Goal: Task Accomplishment & Management: Complete application form

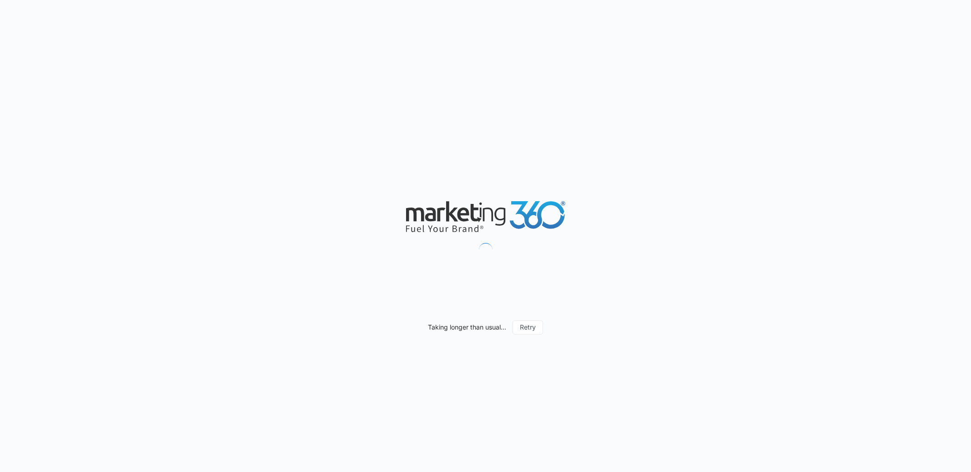
click at [224, 66] on div "Taking longer than usual... Retry" at bounding box center [485, 236] width 971 height 472
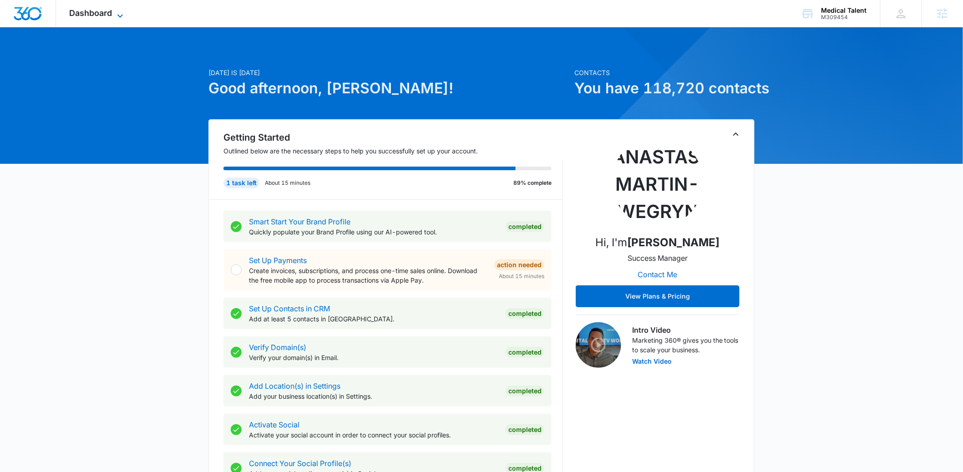
click at [98, 10] on span "Dashboard" at bounding box center [91, 13] width 43 height 10
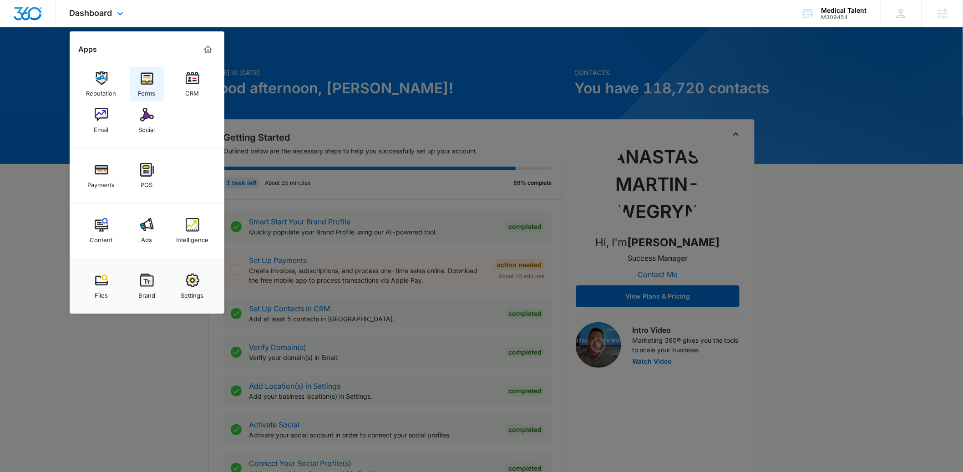
click at [143, 83] on img at bounding box center [147, 78] width 14 height 14
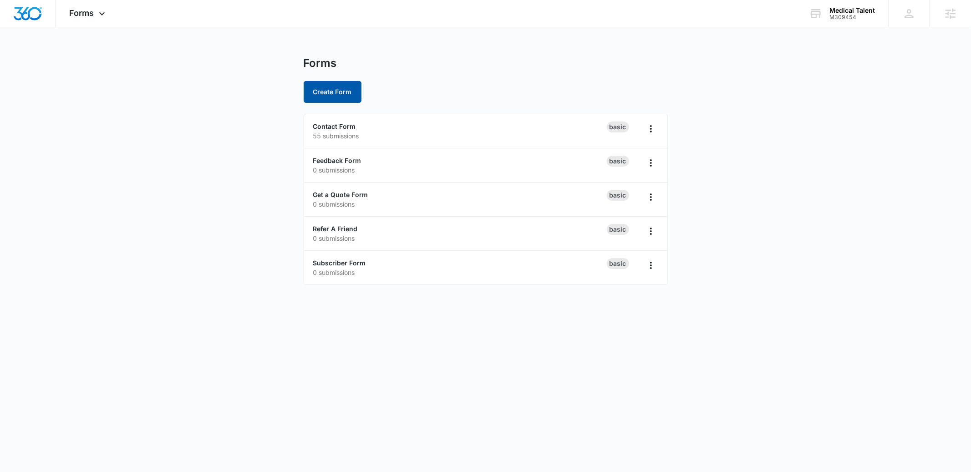
click at [332, 94] on button "Create Form" at bounding box center [333, 92] width 58 height 22
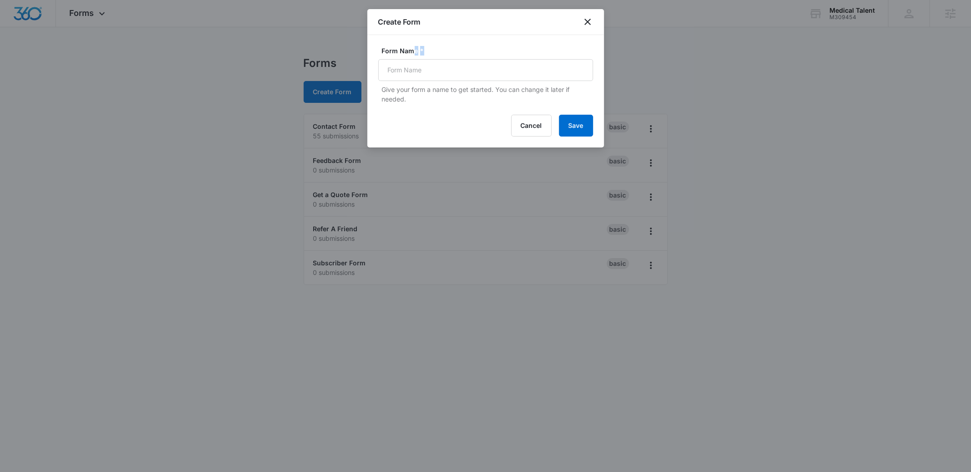
click at [411, 55] on div "Form Name * Give your form a name to get started. You can change it later if ne…" at bounding box center [485, 75] width 215 height 58
click at [409, 63] on input "Form Name *" at bounding box center [485, 70] width 215 height 22
type input "Contact Form - Talent Corps"
click at [585, 128] on button "Save" at bounding box center [576, 126] width 34 height 22
drag, startPoint x: 498, startPoint y: 72, endPoint x: 582, endPoint y: 135, distance: 104.7
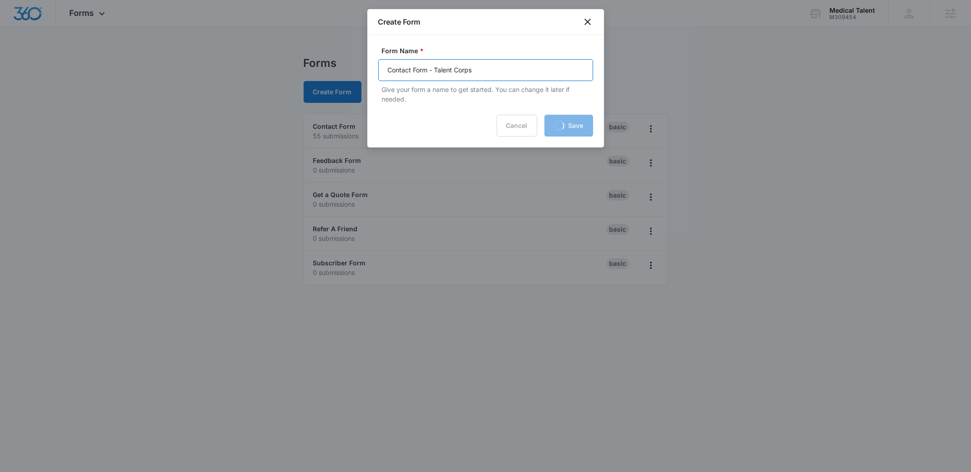
click at [499, 72] on input "Contact Form - Talent Corps" at bounding box center [485, 70] width 215 height 22
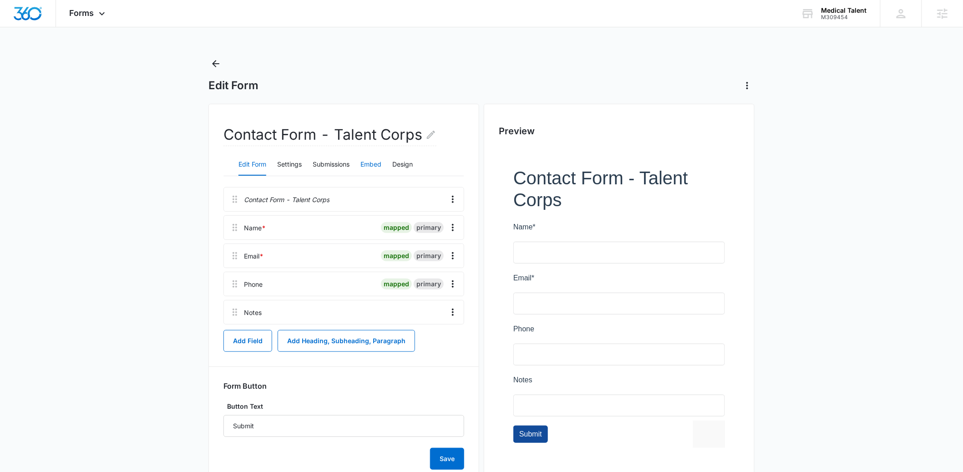
click at [369, 163] on button "Embed" at bounding box center [370, 165] width 21 height 22
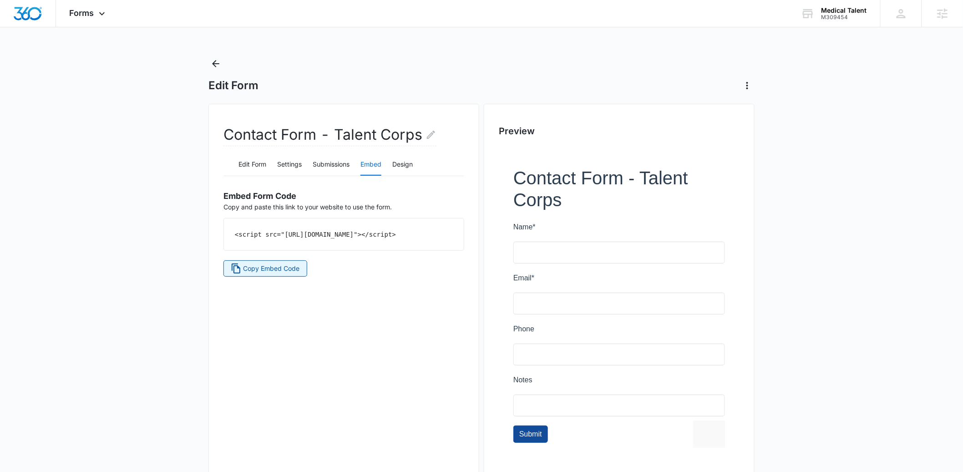
click at [258, 274] on span "Copy Embed Code" at bounding box center [272, 269] width 56 height 10
click at [252, 169] on button "Edit Form" at bounding box center [252, 165] width 28 height 22
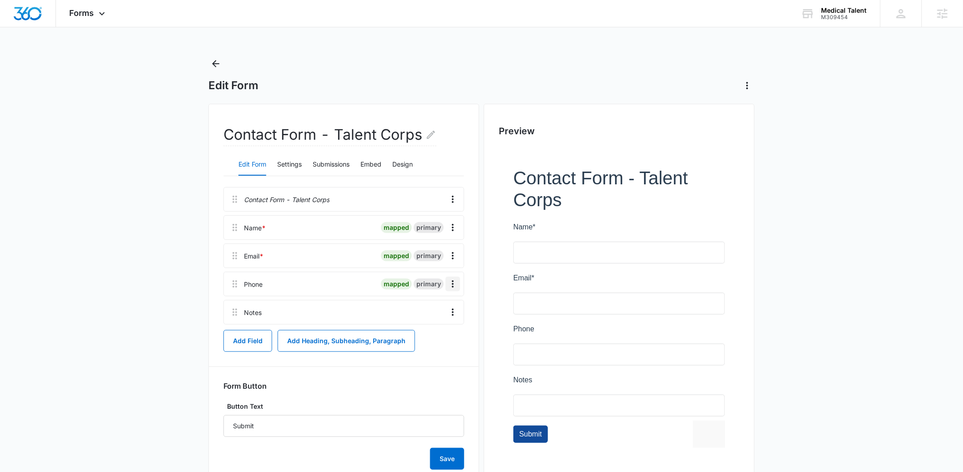
click at [453, 281] on icon "Overflow Menu" at bounding box center [453, 283] width 2 height 7
click at [420, 309] on div "Edit" at bounding box center [428, 309] width 19 height 6
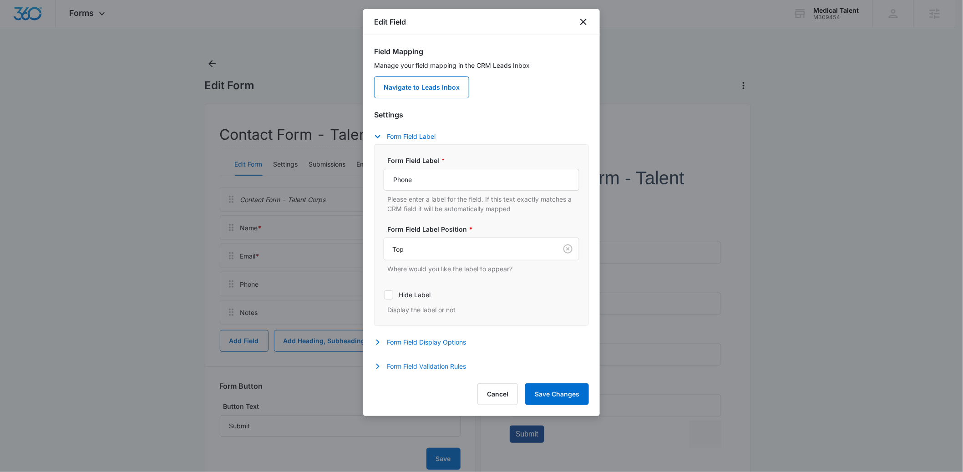
click at [418, 366] on button "Form Field Validation Rules" at bounding box center [424, 366] width 101 height 11
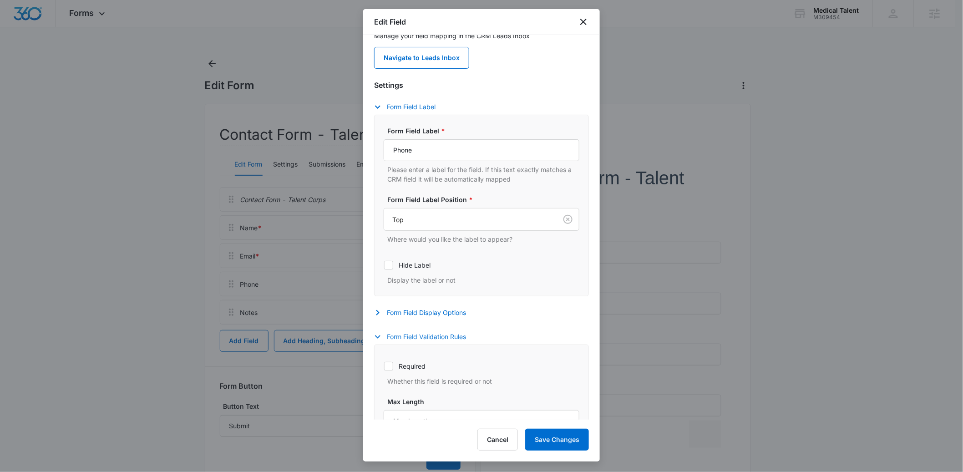
scroll to position [103, 0]
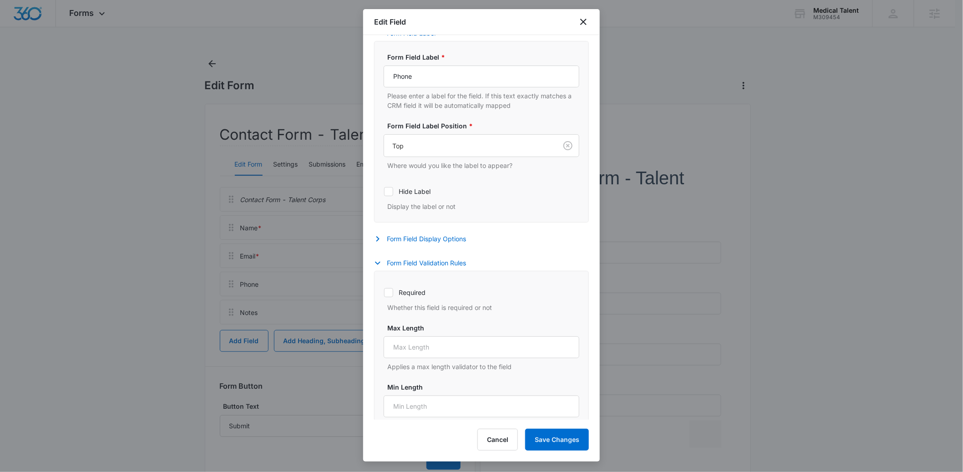
drag, startPoint x: 416, startPoint y: 299, endPoint x: 422, endPoint y: 302, distance: 6.9
click at [416, 299] on div "Required Whether this field is required or not" at bounding box center [482, 297] width 196 height 30
click at [391, 297] on icon at bounding box center [389, 293] width 8 height 8
click at [384, 293] on input "Required" at bounding box center [384, 292] width 0 height 0
checkbox input "true"
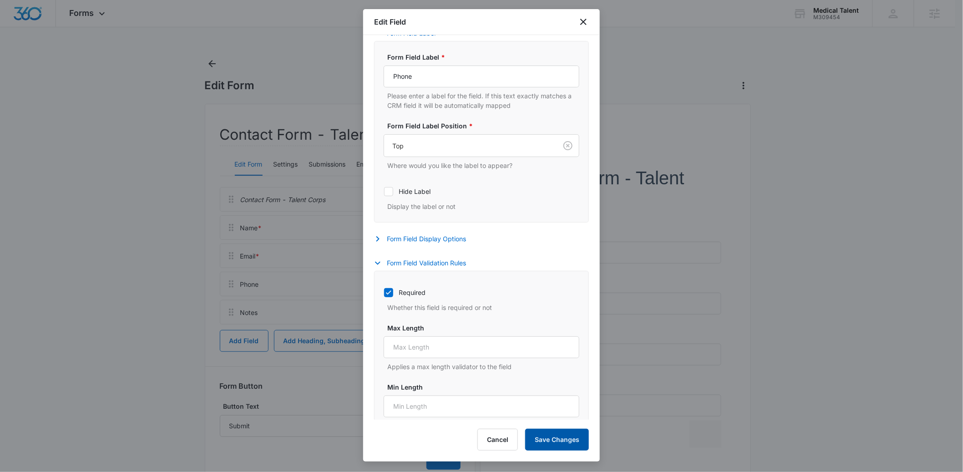
click at [549, 445] on button "Save Changes" at bounding box center [557, 440] width 64 height 22
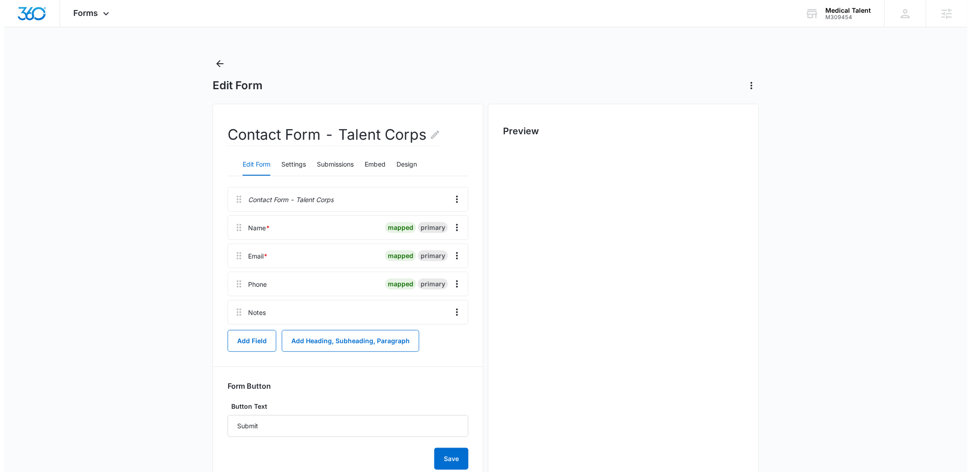
scroll to position [0, 0]
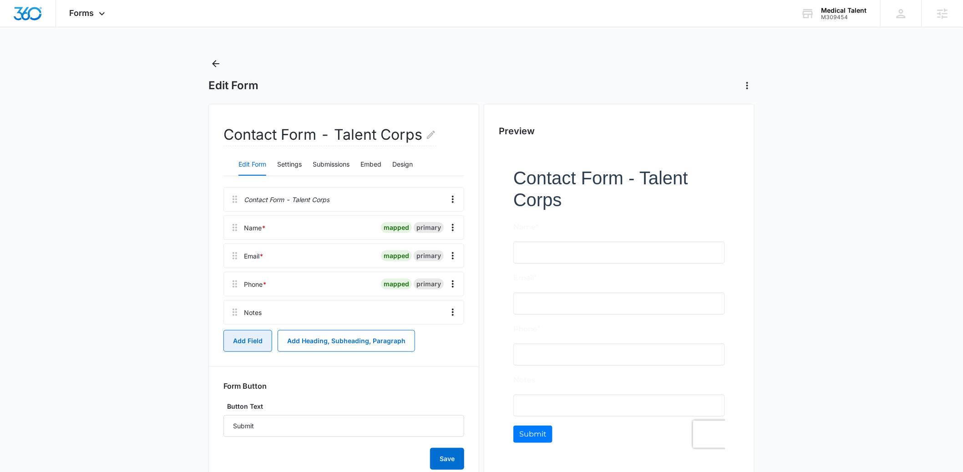
click at [253, 347] on button "Add Field" at bounding box center [247, 341] width 49 height 22
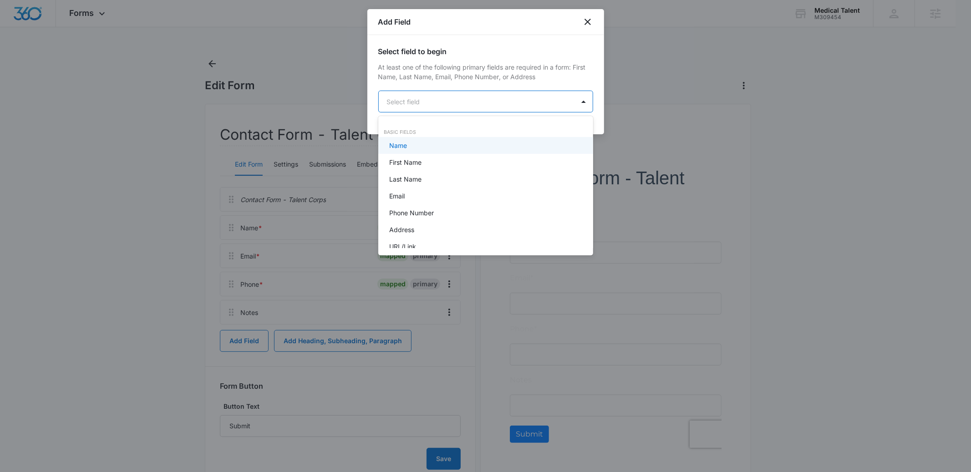
click at [433, 108] on body "Forms Apps Reputation Forms CRM Email Social Payments POS Content Ads Intellige…" at bounding box center [485, 236] width 971 height 472
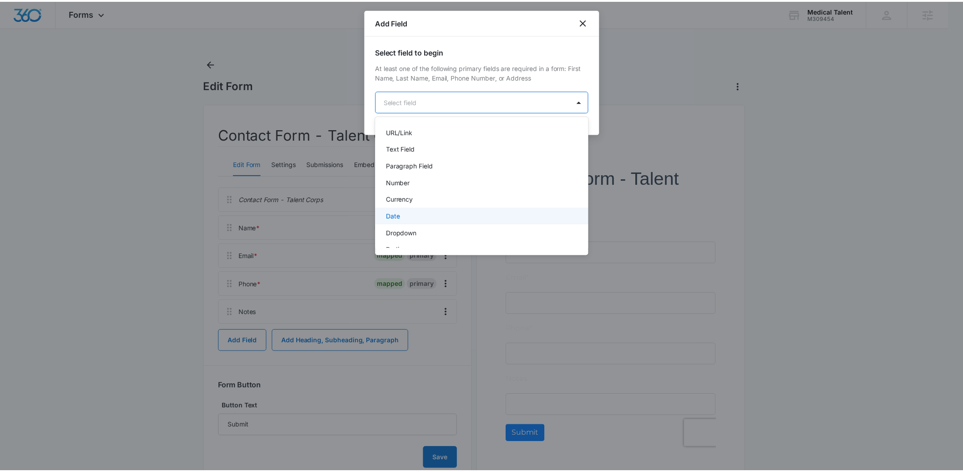
scroll to position [125, 0]
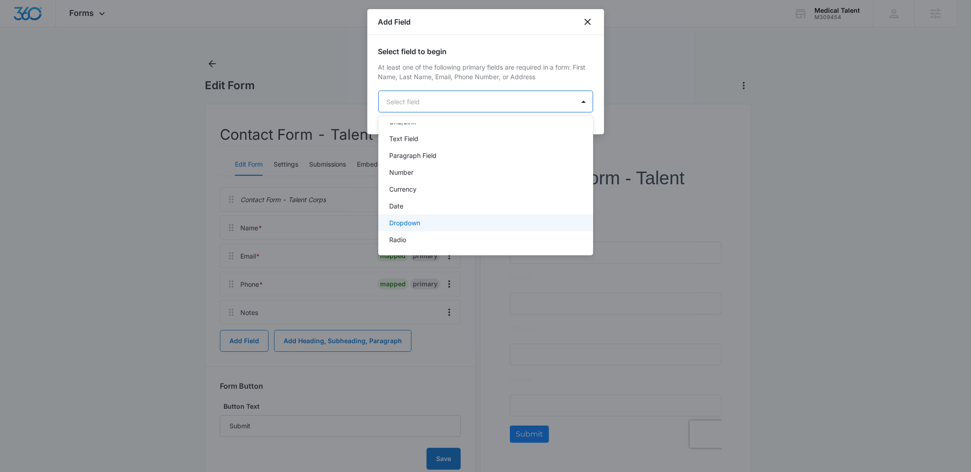
click at [411, 221] on p "Dropdown" at bounding box center [404, 223] width 31 height 10
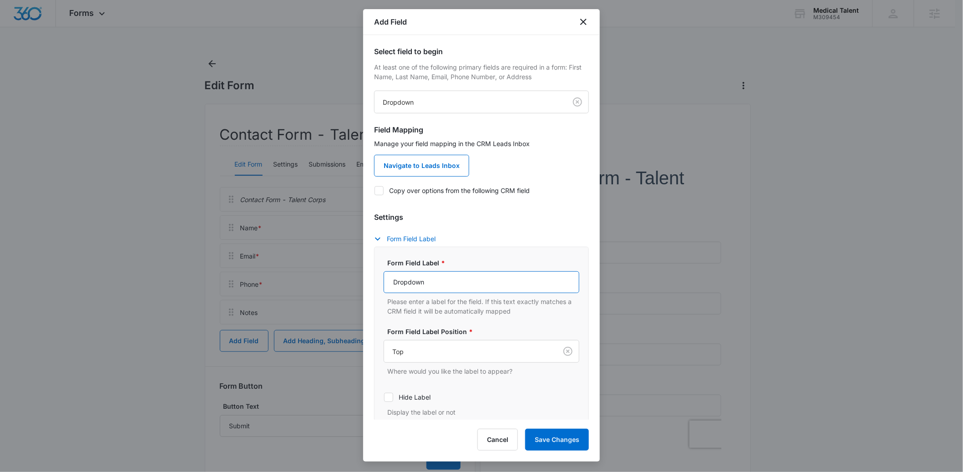
drag, startPoint x: 432, startPoint y: 278, endPoint x: 274, endPoint y: 280, distance: 158.0
click at [274, 280] on body "Forms Apps Reputation Forms CRM Email Social Payments POS Content Ads Intellige…" at bounding box center [481, 252] width 963 height 504
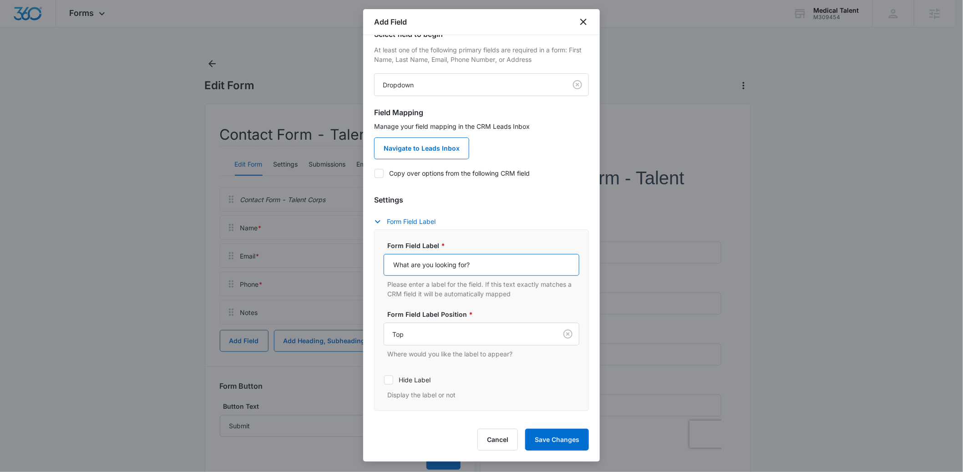
scroll to position [174, 0]
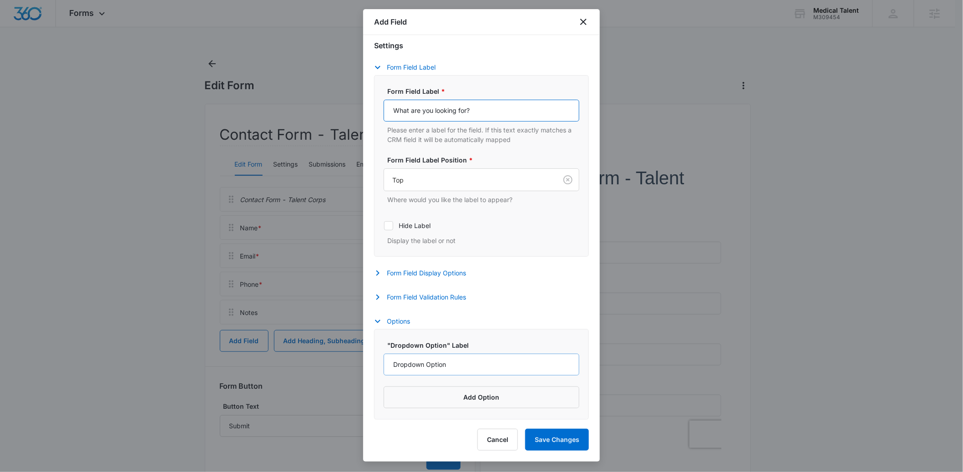
type input "What are you looking for?"
drag, startPoint x: 459, startPoint y: 362, endPoint x: 313, endPoint y: 358, distance: 146.2
click at [313, 358] on body "Forms Apps Reputation Forms CRM Email Social Payments POS Content Ads Intellige…" at bounding box center [481, 252] width 963 height 504
click at [406, 363] on input "Dropdown Option" at bounding box center [482, 365] width 196 height 22
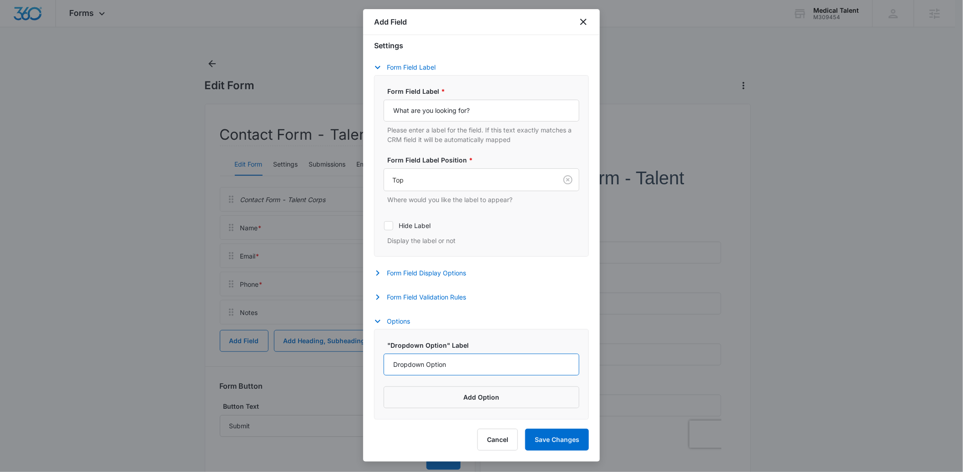
drag, startPoint x: 406, startPoint y: 363, endPoint x: 388, endPoint y: 282, distance: 83.4
click at [406, 363] on input "Dropdown Option" at bounding box center [482, 365] width 196 height 22
type input "I'm looking for a job"
click at [498, 397] on button "Add Option" at bounding box center [482, 397] width 196 height 22
click at [429, 412] on input "Label" at bounding box center [473, 408] width 179 height 22
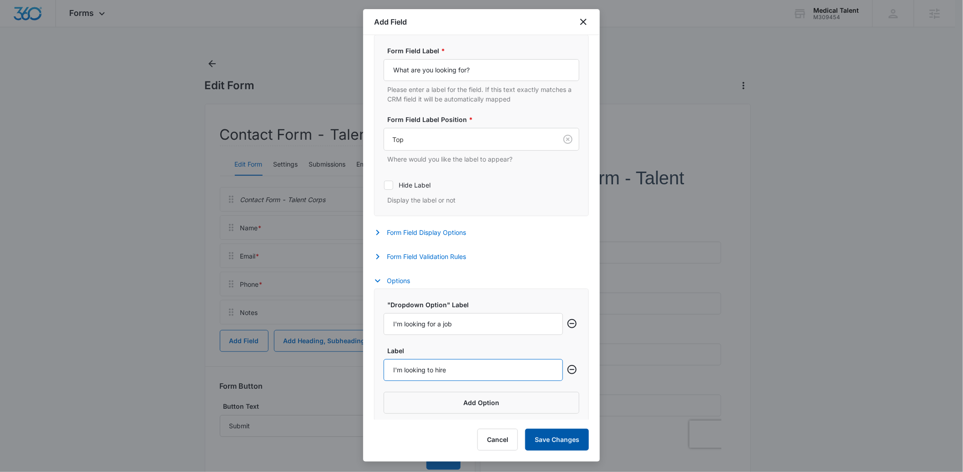
scroll to position [220, 0]
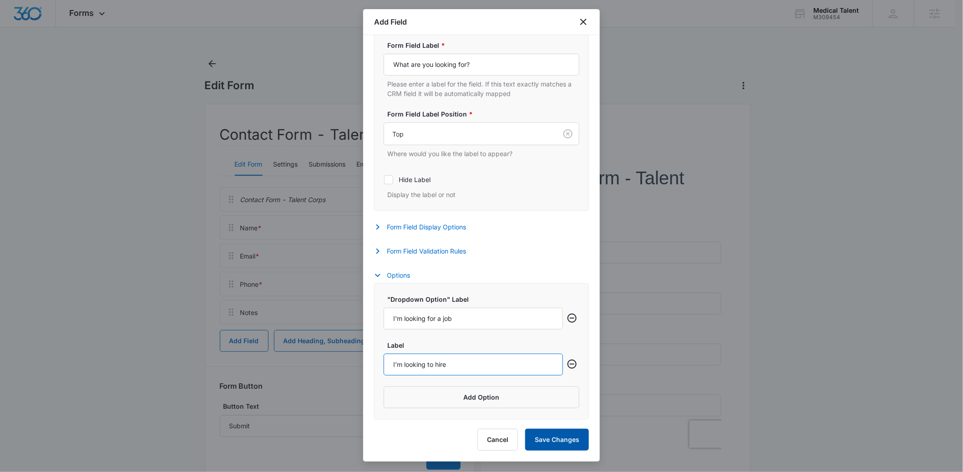
type input "I'm looking to hire"
click at [560, 440] on button "Save Changes" at bounding box center [557, 440] width 64 height 22
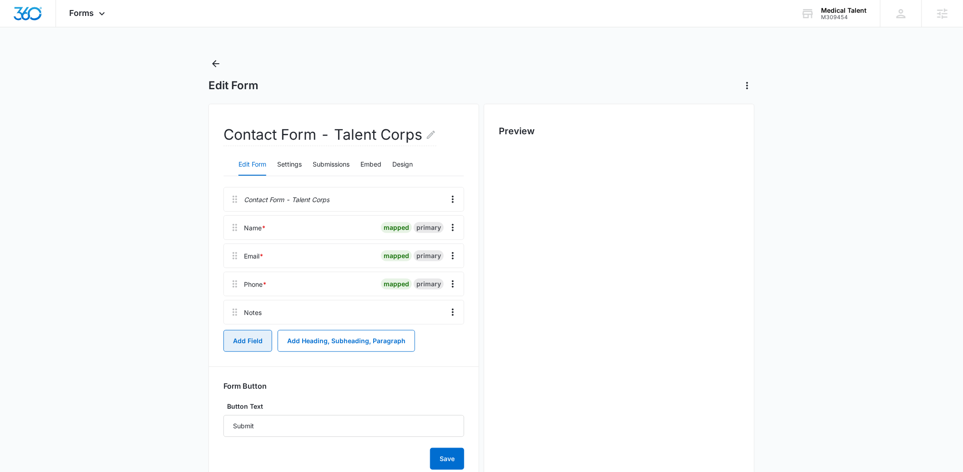
scroll to position [0, 0]
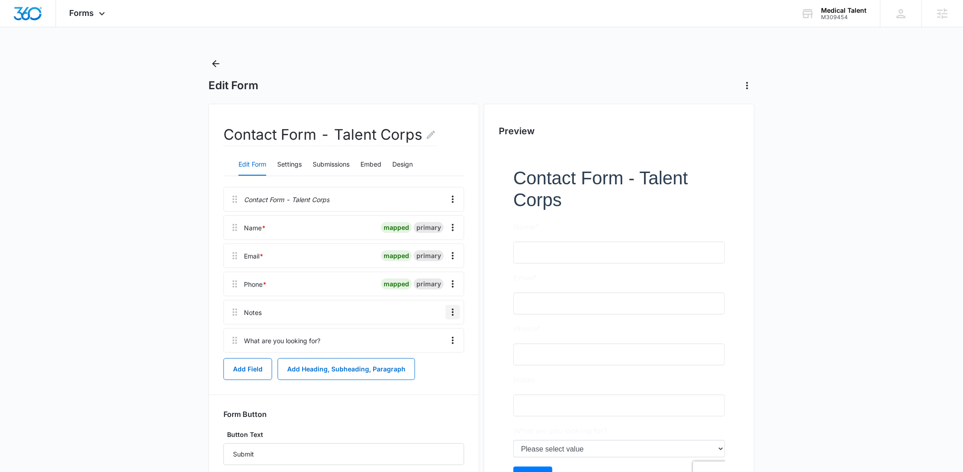
click at [456, 309] on icon "Overflow Menu" at bounding box center [452, 312] width 11 height 11
click at [431, 352] on div "Delete" at bounding box center [428, 351] width 19 height 6
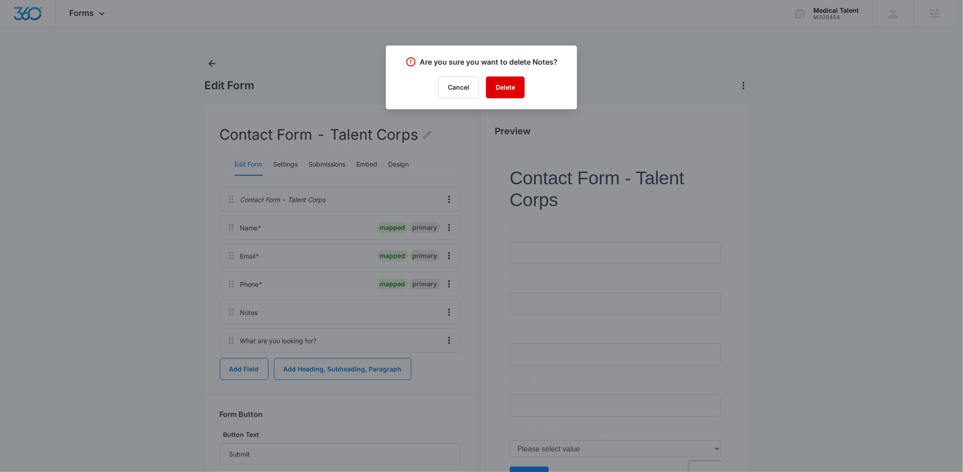
click at [507, 90] on button "Delete" at bounding box center [505, 87] width 39 height 22
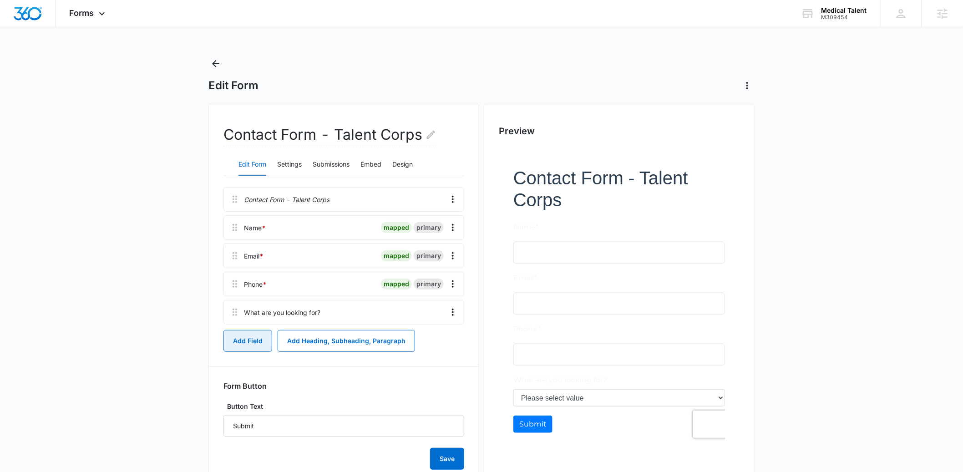
click at [259, 341] on button "Add Field" at bounding box center [247, 341] width 49 height 22
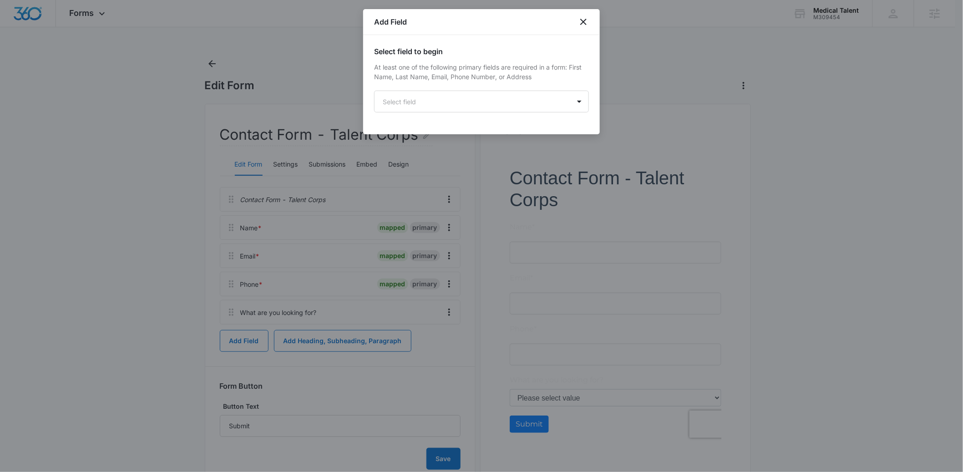
click at [400, 120] on div "Select field to begin At least one of the following primary fields are required…" at bounding box center [481, 84] width 237 height 99
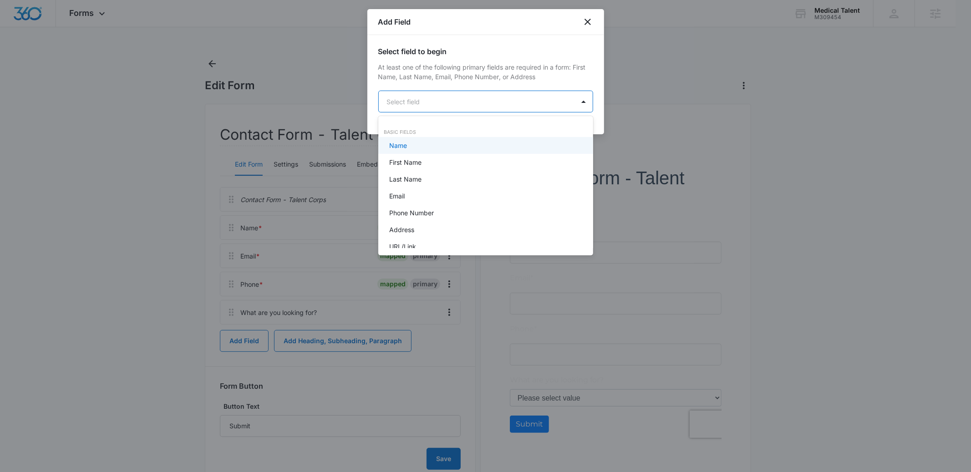
click at [405, 105] on body "Forms Apps Reputation Forms CRM Email Social Payments POS Content Ads Intellige…" at bounding box center [485, 236] width 971 height 472
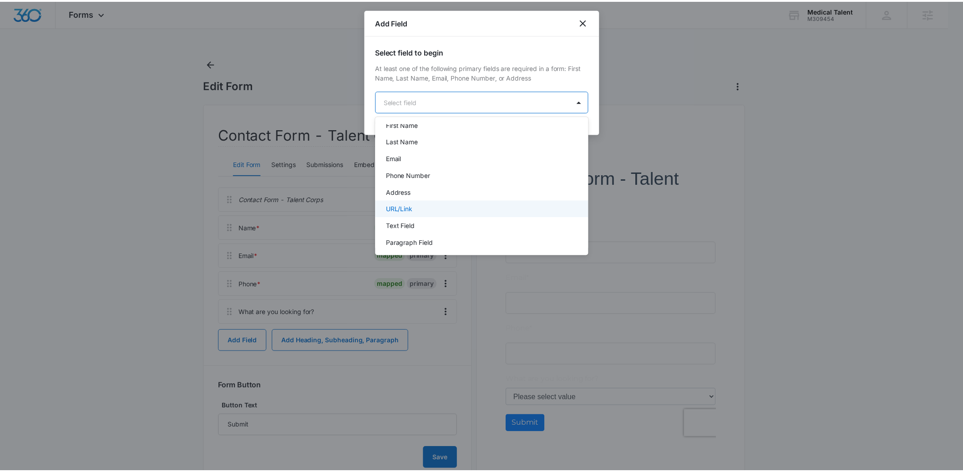
scroll to position [52, 0]
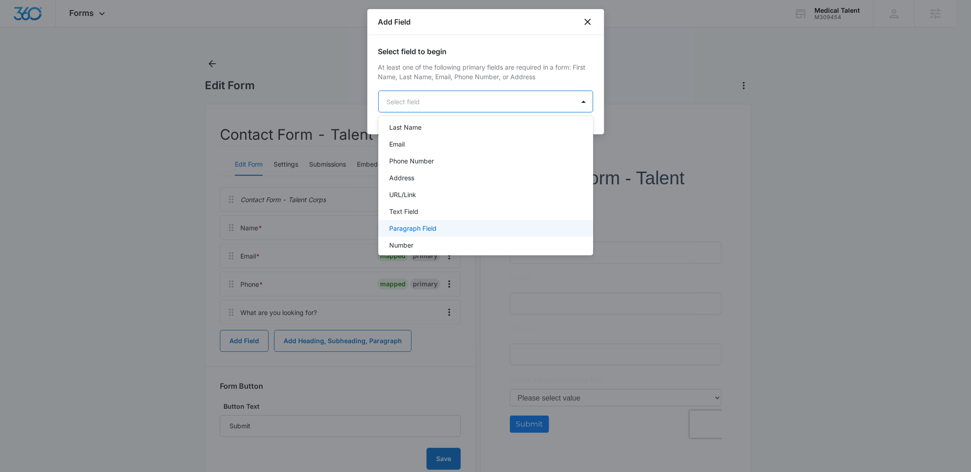
click at [410, 233] on div "Paragraph Field" at bounding box center [485, 228] width 215 height 17
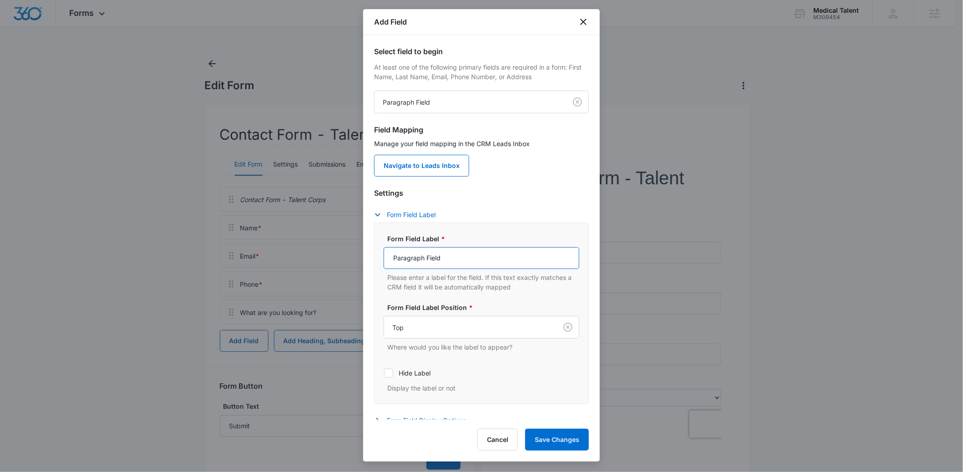
drag, startPoint x: 465, startPoint y: 261, endPoint x: 303, endPoint y: 258, distance: 161.6
click at [303, 258] on body "Forms Apps Reputation Forms CRM Email Social Payments POS Content Ads Intellige…" at bounding box center [481, 251] width 963 height 503
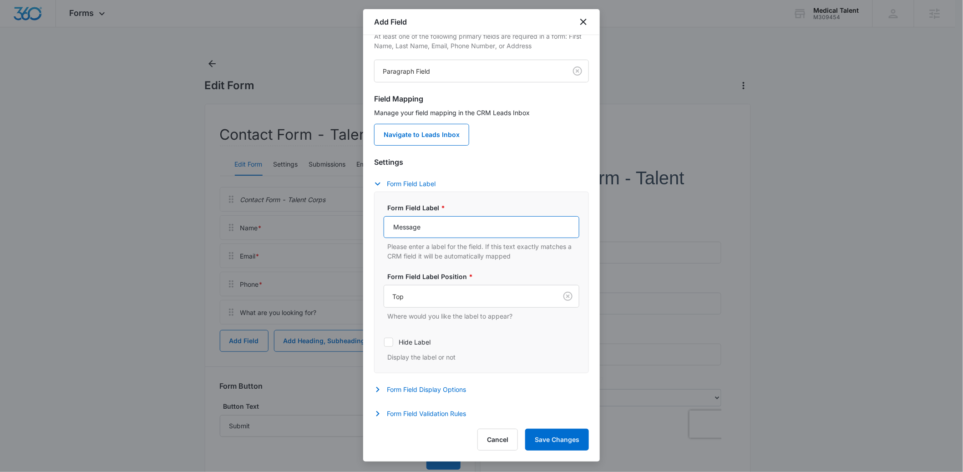
scroll to position [34, 0]
type input "Message"
click at [410, 411] on button "Form Field Validation Rules" at bounding box center [424, 411] width 101 height 11
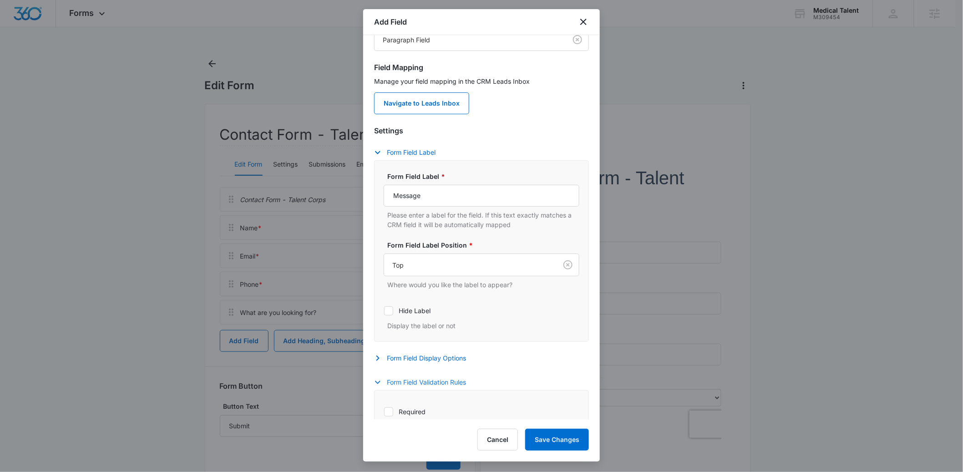
scroll to position [129, 0]
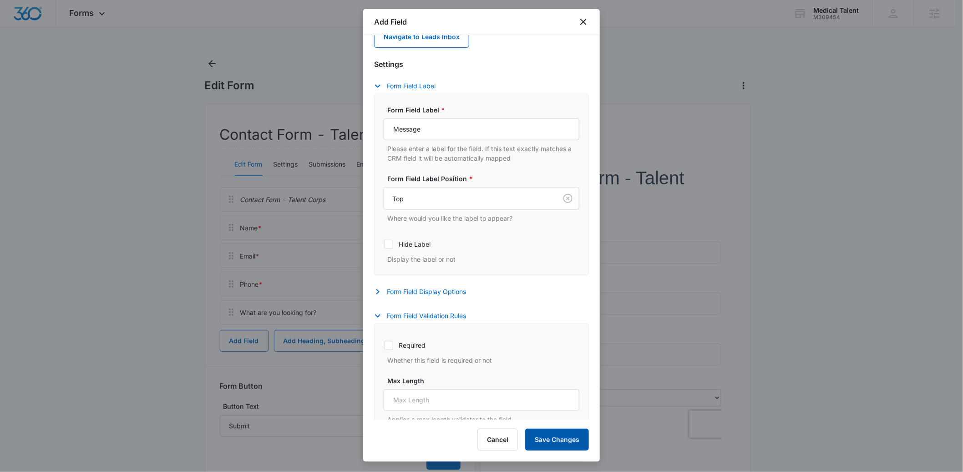
click at [550, 437] on button "Save Changes" at bounding box center [557, 440] width 64 height 22
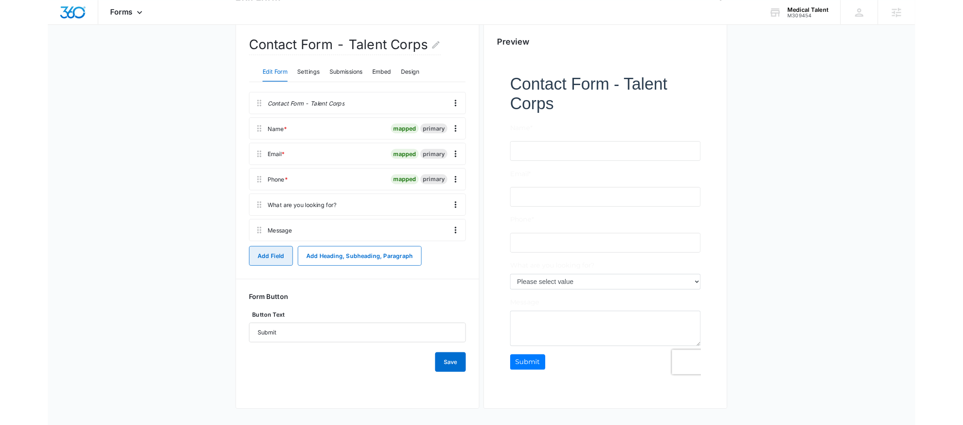
scroll to position [64, 0]
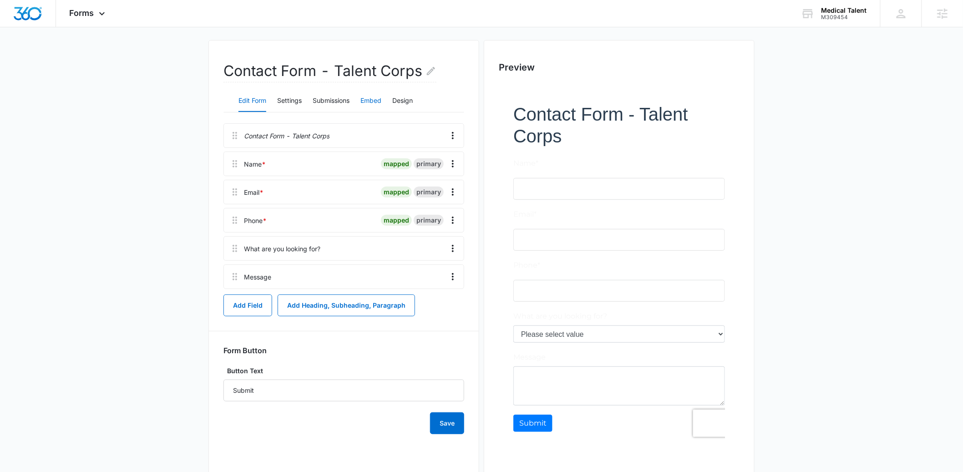
click at [367, 102] on button "Embed" at bounding box center [370, 101] width 21 height 22
